Goal: Communication & Community: Answer question/provide support

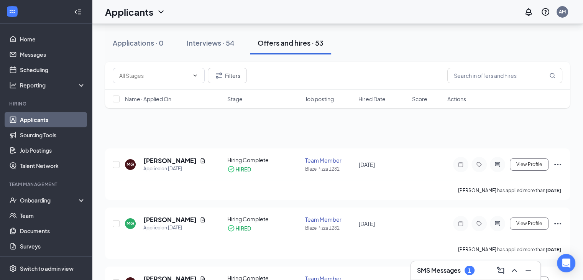
scroll to position [459, 0]
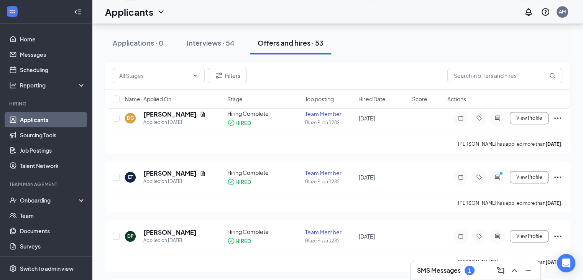
click at [474, 272] on div "1" at bounding box center [469, 270] width 10 height 9
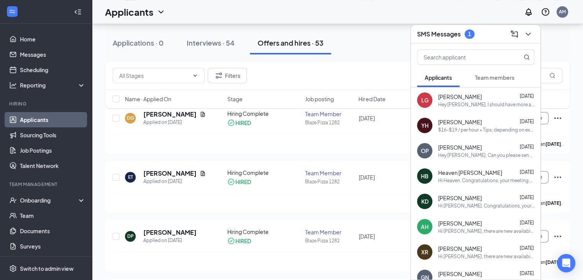
click at [480, 34] on div "SMS Messages 1" at bounding box center [475, 34] width 117 height 12
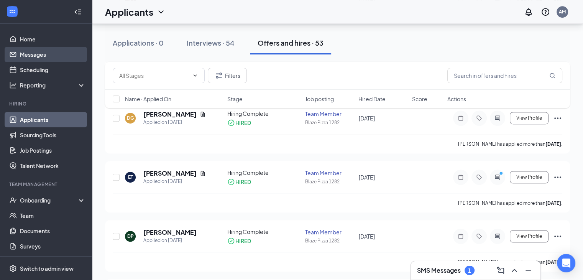
click at [50, 53] on link "Messages" at bounding box center [53, 54] width 66 height 15
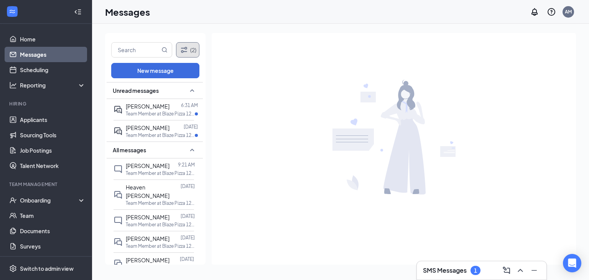
click at [185, 48] on icon "Filter" at bounding box center [183, 49] width 9 height 9
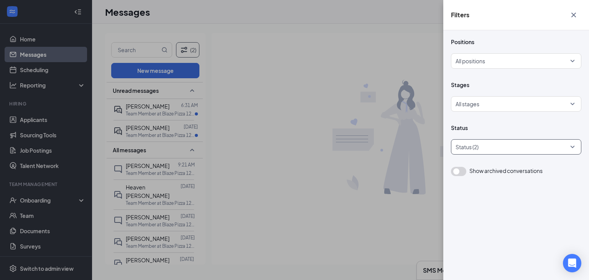
click at [486, 145] on div at bounding box center [512, 147] width 119 height 12
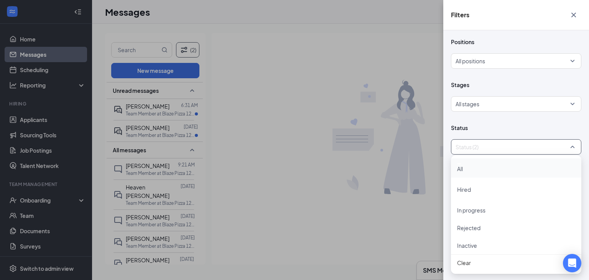
click at [479, 171] on div "All" at bounding box center [516, 168] width 118 height 10
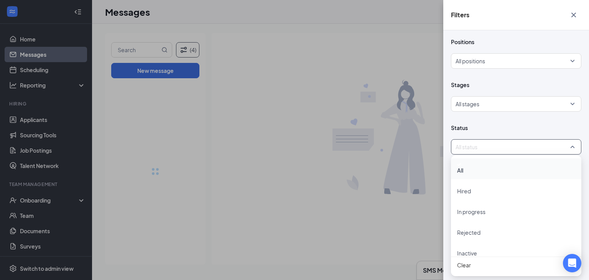
click at [395, 53] on div "Filters Positions All positions Stages All stages Status All status Show archiv…" at bounding box center [294, 140] width 589 height 280
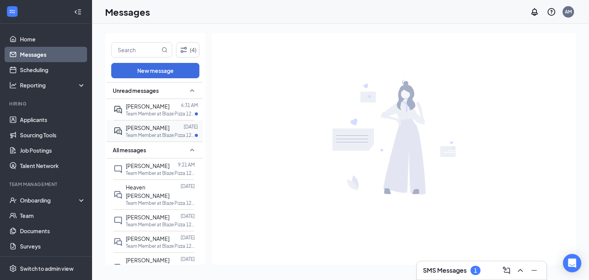
click at [160, 135] on p "Team Member at Blaze Pizza 1282" at bounding box center [160, 135] width 69 height 7
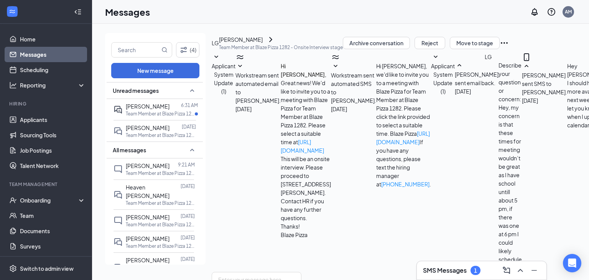
scroll to position [184, 0]
type textarea "Okay, I will add more availability for next week"
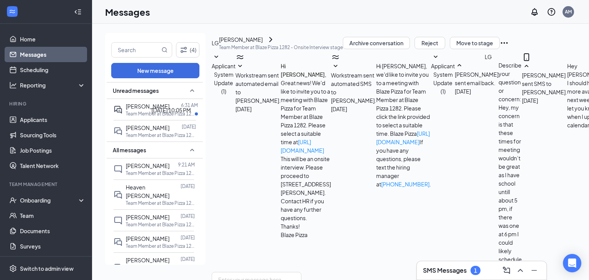
click at [153, 113] on div "[DATE] 10:05 PM" at bounding box center [170, 110] width 39 height 8
click at [133, 111] on p "Team Member at Blaze Pizza 1282" at bounding box center [160, 113] width 69 height 7
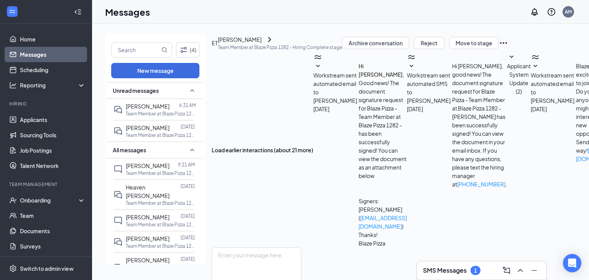
scroll to position [225, 0]
click at [301, 247] on textarea at bounding box center [257, 270] width 90 height 46
click at [148, 49] on input "text" at bounding box center [136, 50] width 48 height 15
type input "[PERSON_NAME]"
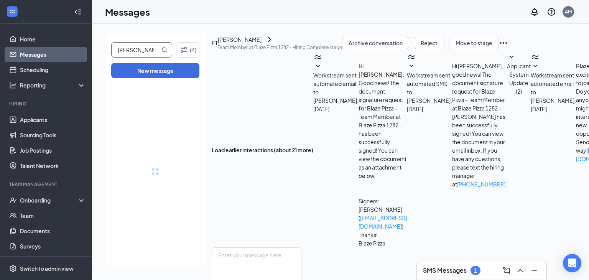
click at [463, 274] on h3 "SMS Messages" at bounding box center [445, 270] width 44 height 8
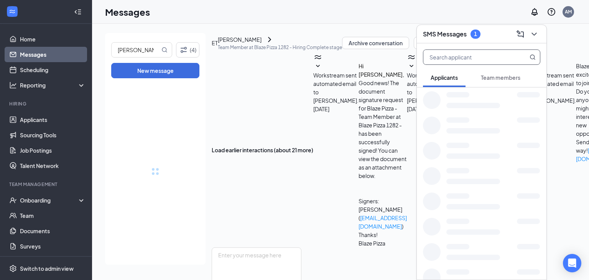
click at [469, 57] on input "text" at bounding box center [468, 57] width 91 height 15
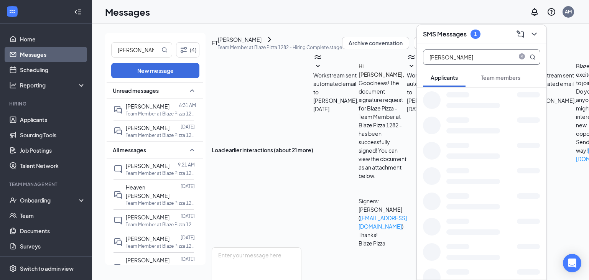
type input "[PERSON_NAME]"
click at [494, 79] on span "Team members" at bounding box center [500, 77] width 39 height 7
drag, startPoint x: 139, startPoint y: 49, endPoint x: 98, endPoint y: 46, distance: 41.5
click at [98, 46] on div "[PERSON_NAME] (4) New message Unread messages [PERSON_NAME] 6:31 AM Team Member…" at bounding box center [549, 152] width 915 height 256
click at [471, 54] on input "[PERSON_NAME]" at bounding box center [468, 57] width 91 height 15
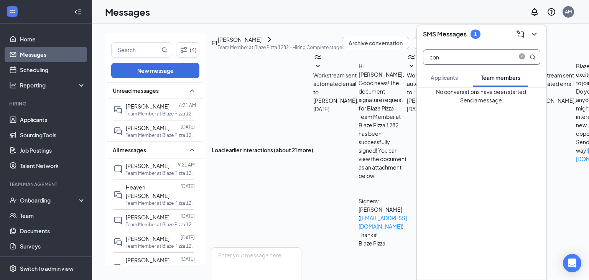
click at [465, 62] on input "con" at bounding box center [468, 57] width 91 height 15
type input "c"
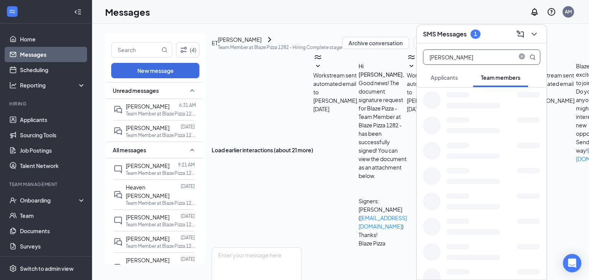
type input "[PERSON_NAME]"
click at [461, 56] on input "[PERSON_NAME]" at bounding box center [468, 57] width 91 height 15
click at [475, 53] on input "[PERSON_NAME]" at bounding box center [468, 57] width 91 height 15
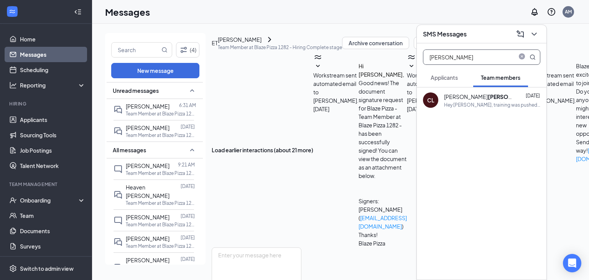
click at [467, 113] on div "[PERSON_NAME] [DATE] Hey [PERSON_NAME], training was pushed back to the 23rd si…" at bounding box center [482, 183] width 130 height 192
click at [462, 105] on div "Hey [PERSON_NAME], training was pushed back to the 23rd since we're waiting on …" at bounding box center [492, 105] width 96 height 7
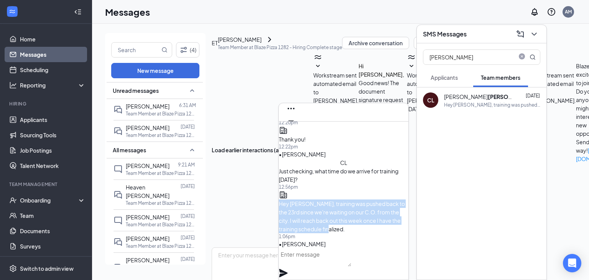
drag, startPoint x: 365, startPoint y: 224, endPoint x: 292, endPoint y: 187, distance: 81.2
click at [292, 199] on div "Hey [PERSON_NAME], training was pushed back to the 23rd since we're waiting on …" at bounding box center [344, 216] width 130 height 34
copy span "Hey [PERSON_NAME], training was pushed back to the 23rd since we're waiting on …"
click at [245, 247] on textarea at bounding box center [257, 270] width 90 height 46
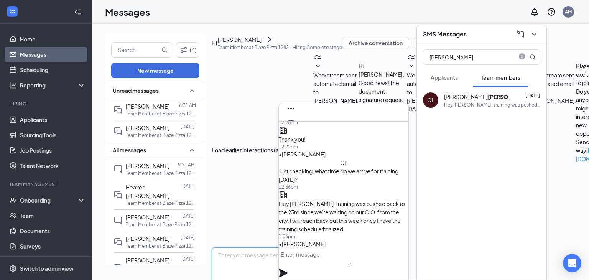
paste textarea "Hey [PERSON_NAME], training was pushed back to the 23rd since we're waiting on …"
click at [250, 247] on textarea "Hey [PERSON_NAME], training was pushed back to the 23rd since we're waiting on …" at bounding box center [257, 270] width 90 height 46
type textarea "Hey [PERSON_NAME], training was pushed back to the 23rd since we're waiting on …"
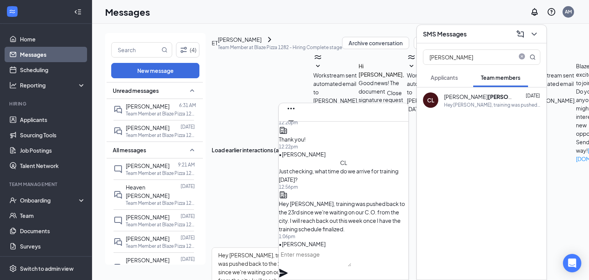
click at [295, 128] on icon "Cross" at bounding box center [290, 132] width 9 height 9
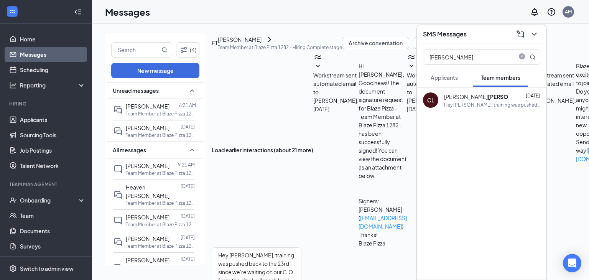
click at [496, 31] on div "SMS Messages" at bounding box center [481, 34] width 117 height 12
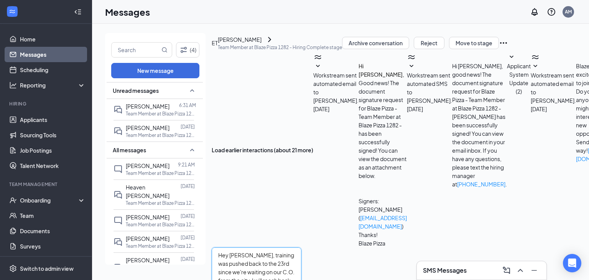
click at [301, 247] on textarea "Hey [PERSON_NAME], training was pushed back to the 23rd since we're waiting on …" at bounding box center [257, 270] width 90 height 46
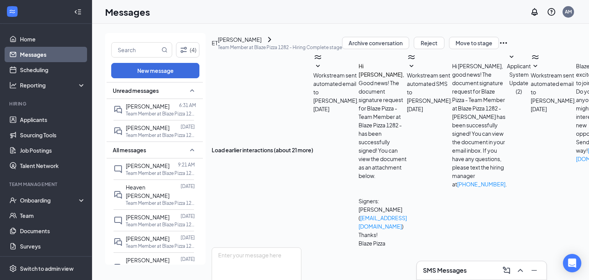
scroll to position [274, 0]
click at [34, 53] on link "Messages" at bounding box center [53, 54] width 66 height 15
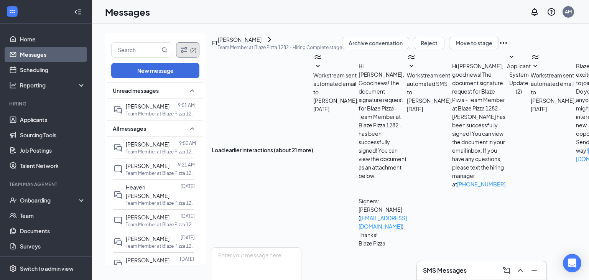
click at [193, 49] on button "(2)" at bounding box center [187, 49] width 23 height 15
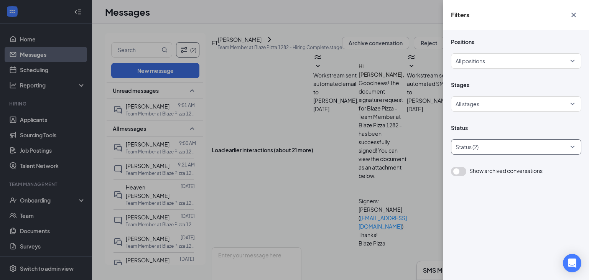
click at [503, 143] on div at bounding box center [512, 147] width 119 height 12
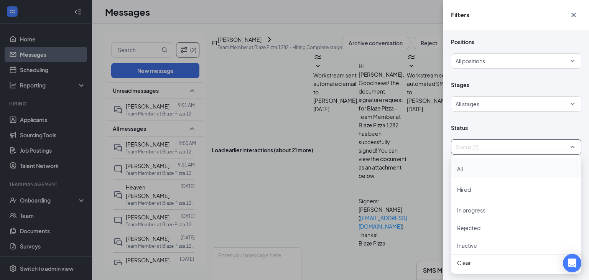
click at [481, 170] on div "All" at bounding box center [516, 168] width 118 height 10
click at [366, 33] on div "Filters Positions All positions Stages All stages Status All status Show archiv…" at bounding box center [294, 140] width 589 height 280
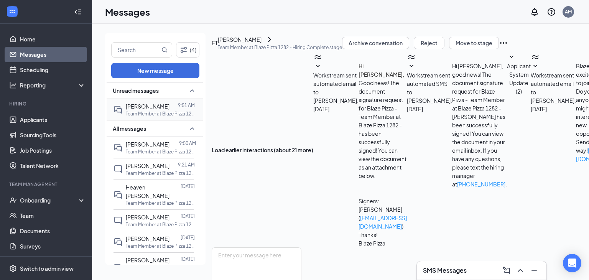
click at [158, 105] on span "[PERSON_NAME]" at bounding box center [148, 106] width 44 height 7
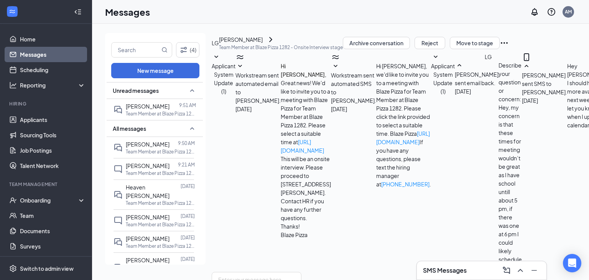
scroll to position [266, 0]
type textarea "[PERSON_NAME] from Blaze Pizza"
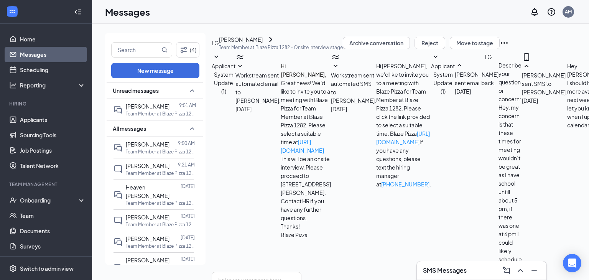
click at [35, 48] on link "Messages" at bounding box center [53, 54] width 66 height 15
